Goal: Transaction & Acquisition: Purchase product/service

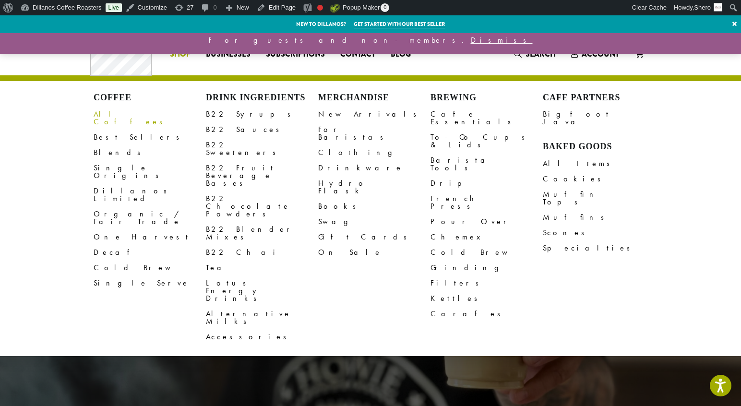
click at [109, 115] on link "All Coffees" at bounding box center [150, 118] width 112 height 23
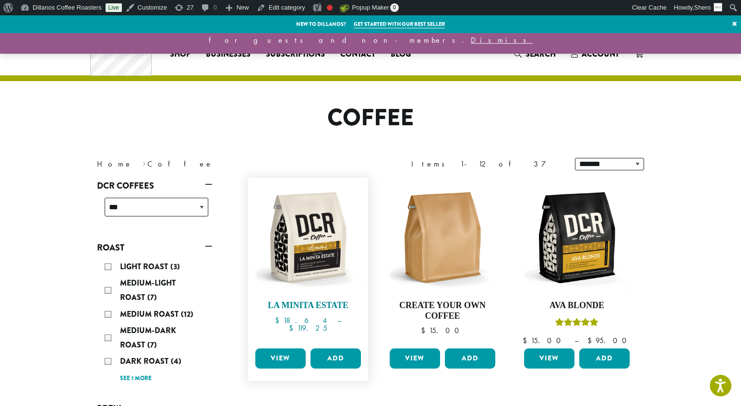
click at [309, 267] on img at bounding box center [308, 237] width 110 height 110
